Goal: Task Accomplishment & Management: Manage account settings

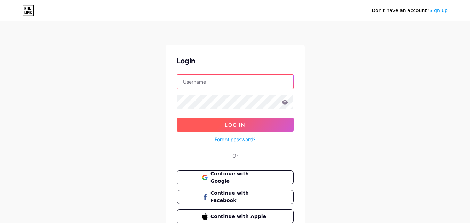
type input "[EMAIL_ADDRESS][DOMAIN_NAME]"
click at [251, 124] on button "Log In" at bounding box center [235, 125] width 117 height 14
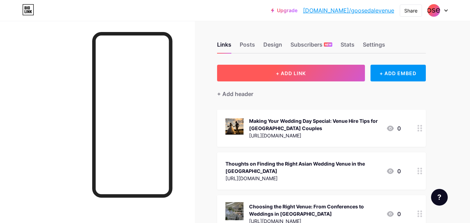
click at [300, 72] on span "+ ADD LINK" at bounding box center [291, 73] width 30 height 6
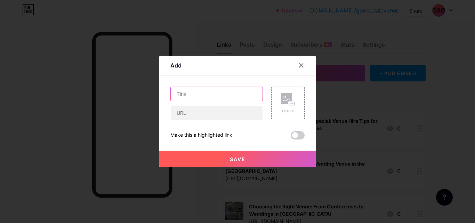
click at [186, 97] on input "text" at bounding box center [217, 94] width 92 height 14
paste input "Why Are Asian Wedding Venues in the [GEOGRAPHIC_DATA] Becoming So Popular?"
type input "Why Are Asian Wedding Venues in the [GEOGRAPHIC_DATA] Becoming So Popular?"
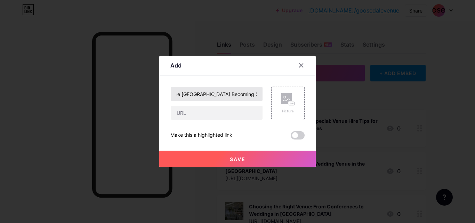
scroll to position [0, 0]
click at [189, 117] on input "text" at bounding box center [217, 113] width 92 height 14
paste input "[URL][DOMAIN_NAME]"
type input "[URL][DOMAIN_NAME]"
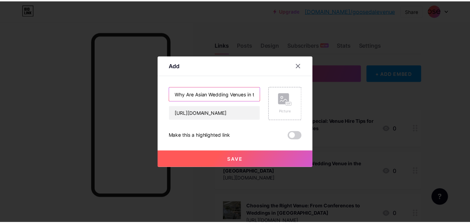
scroll to position [0, 0]
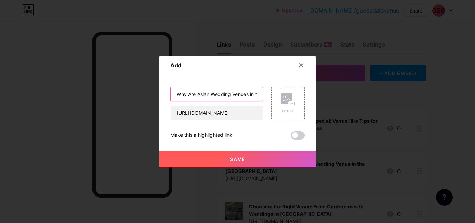
click at [217, 94] on input "Why Are Asian Wedding Venues in the [GEOGRAPHIC_DATA] Becoming So Popular?" at bounding box center [217, 94] width 92 height 14
click at [230, 162] on span "Save" at bounding box center [238, 159] width 16 height 6
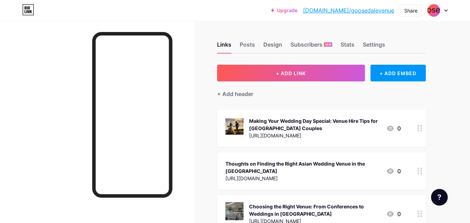
click at [372, 13] on link "[DOMAIN_NAME]/goosedalevenue" at bounding box center [348, 10] width 91 height 8
